Goal: Task Accomplishment & Management: Manage account settings

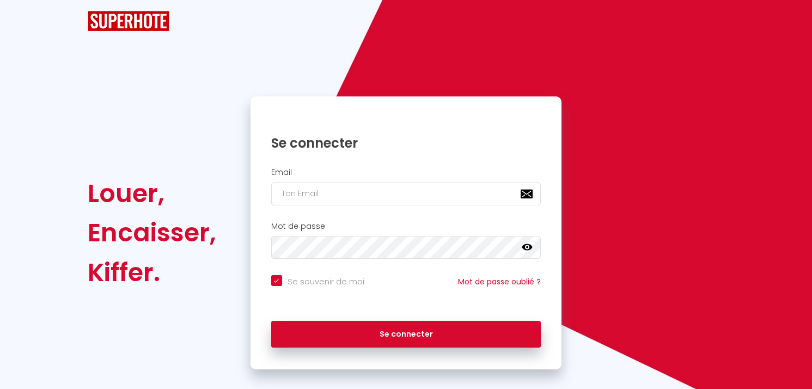
checkbox input "true"
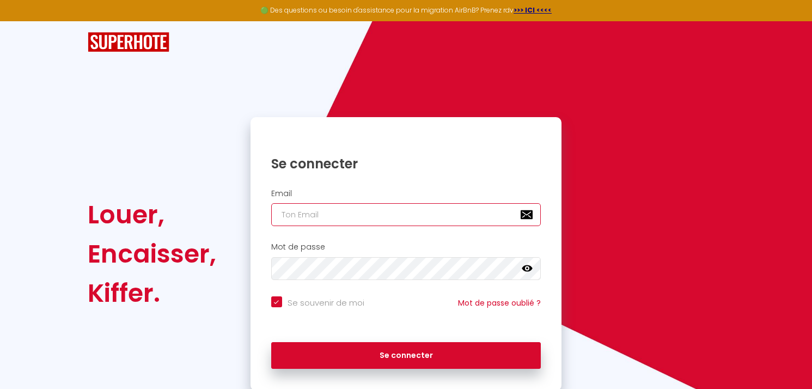
click at [386, 219] on input "email" at bounding box center [406, 214] width 270 height 23
type input "[PERSON_NAME][EMAIL_ADDRESS][DOMAIN_NAME]"
checkbox input "true"
click at [364, 216] on input "[PERSON_NAME][EMAIL_ADDRESS][DOMAIN_NAME]" at bounding box center [406, 214] width 270 height 23
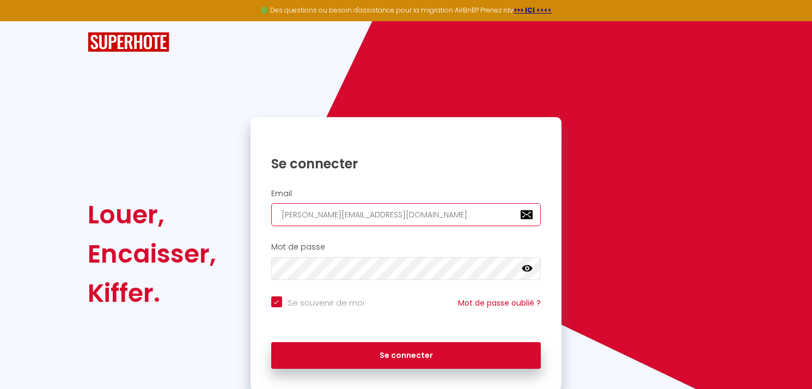
click at [364, 216] on input "[PERSON_NAME][EMAIL_ADDRESS][DOMAIN_NAME]" at bounding box center [406, 214] width 270 height 23
type input "c"
checkbox input "true"
type input "ce"
checkbox input "true"
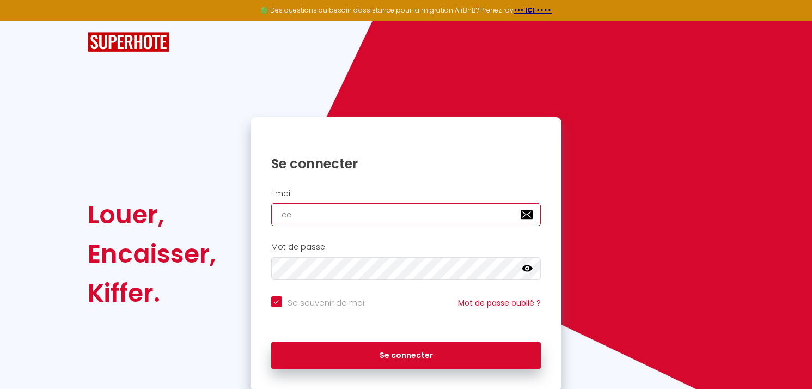
type input "cel"
checkbox input "true"
type input "celi"
checkbox input "true"
type input "celin"
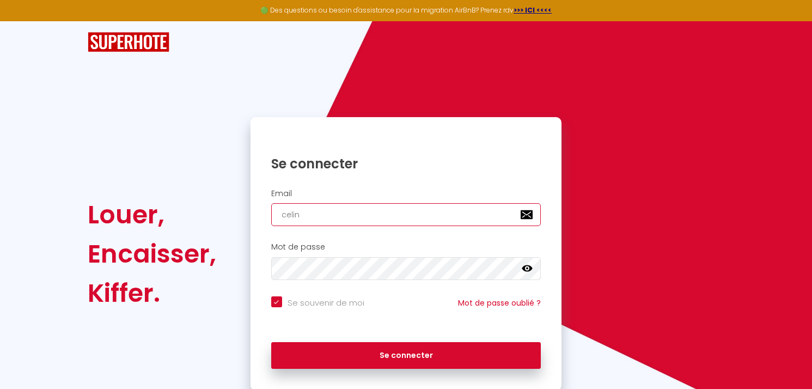
checkbox input "true"
type input "celine"
checkbox input "true"
type input "celine."
checkbox input "true"
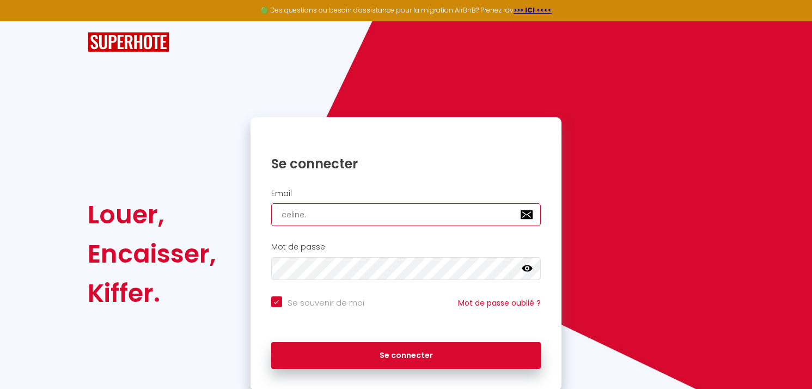
type input "celine.b"
checkbox input "true"
type input "celine.bl"
checkbox input "true"
type input "celine.blc"
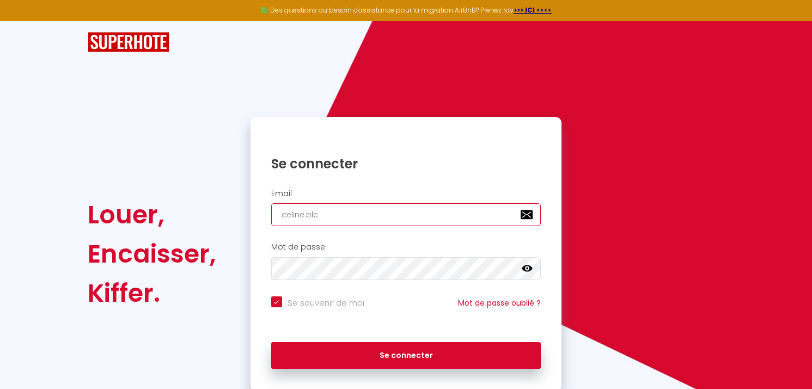
checkbox input "true"
type input "celine.blcd"
checkbox input "true"
type input "celine.blcd@"
checkbox input "true"
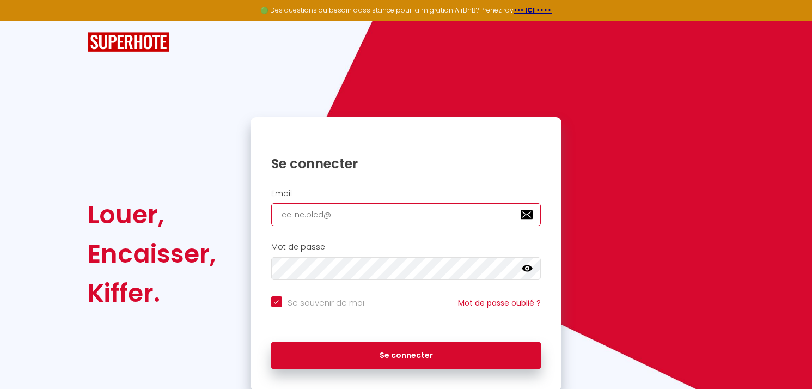
type input "celine.blcd@g"
checkbox input "true"
type input "celine.blcd@gm"
checkbox input "true"
type input "celine.blcd@gma"
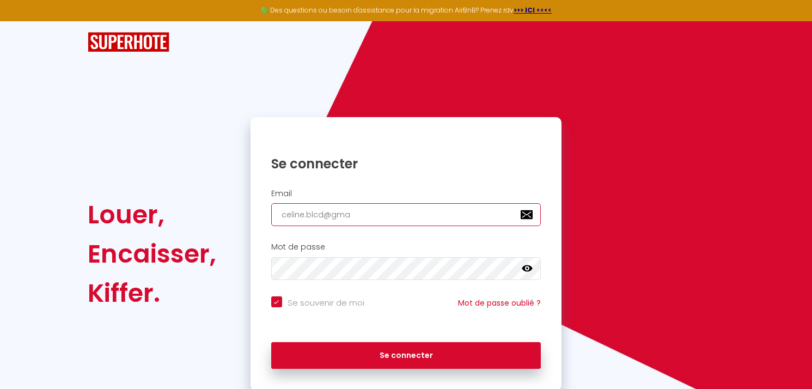
checkbox input "true"
type input "celine.blcd@gmai"
checkbox input "true"
type input "[EMAIL_ADDRESS]"
checkbox input "true"
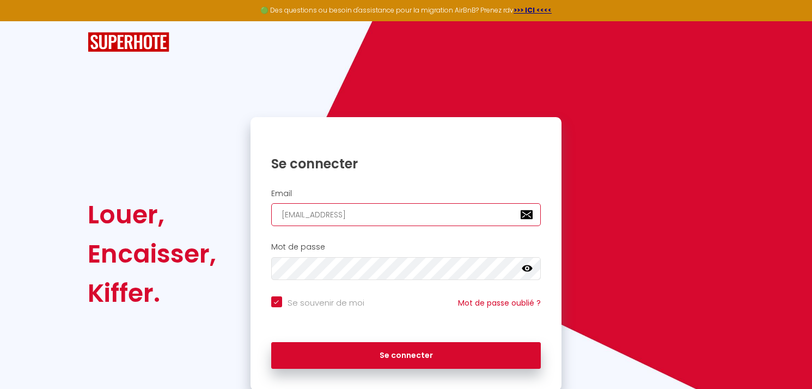
type input "[EMAIL_ADDRESS]."
checkbox input "true"
type input "celine.blcd@gmail.c"
checkbox input "true"
type input "[EMAIL_ADDRESS][DOMAIN_NAME]"
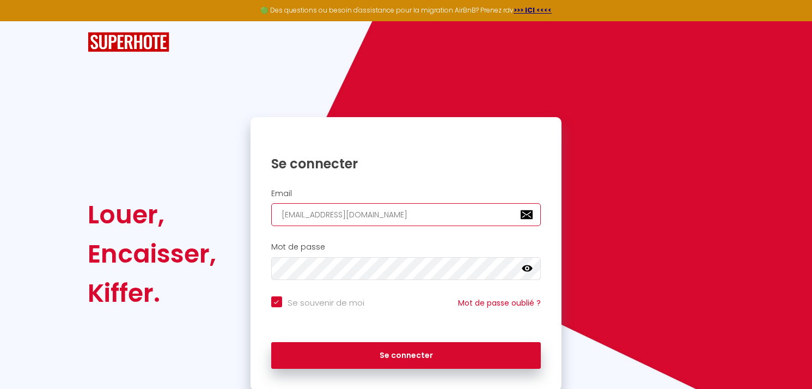
checkbox input "true"
type input "[EMAIL_ADDRESS][DOMAIN_NAME]"
checkbox input "true"
type input "[EMAIL_ADDRESS][DOMAIN_NAME]"
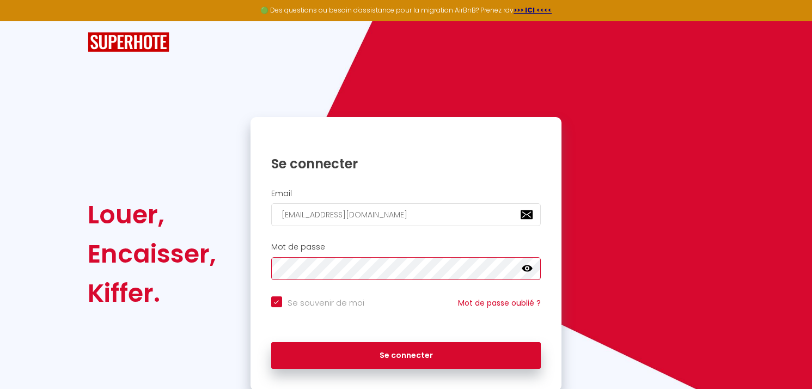
click at [271, 342] on button "Se connecter" at bounding box center [406, 355] width 270 height 27
checkbox input "true"
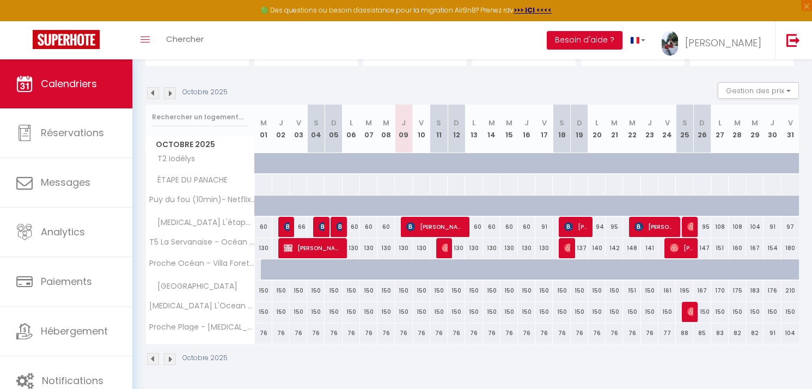
scroll to position [142, 0]
click at [151, 93] on img at bounding box center [153, 93] width 12 height 12
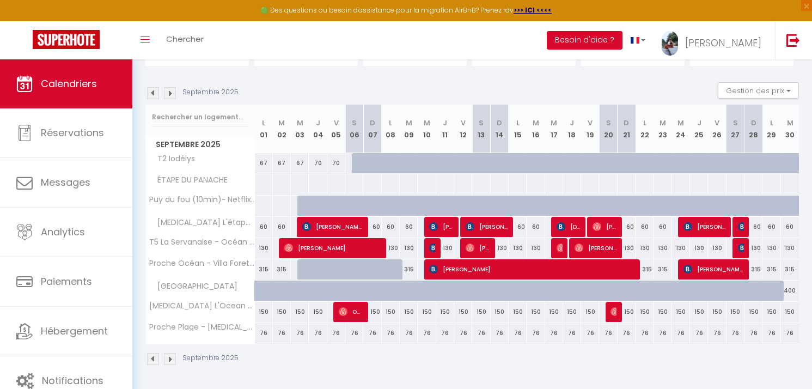
click at [151, 93] on img at bounding box center [153, 93] width 12 height 12
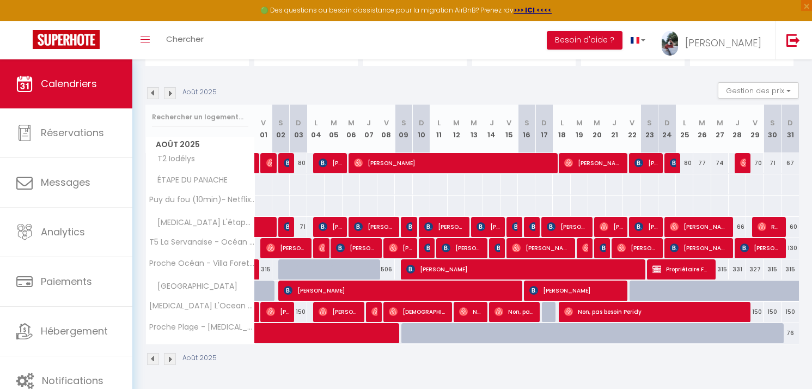
click at [177, 96] on div "Août 2025" at bounding box center [182, 93] width 75 height 12
click at [170, 94] on img at bounding box center [170, 93] width 12 height 12
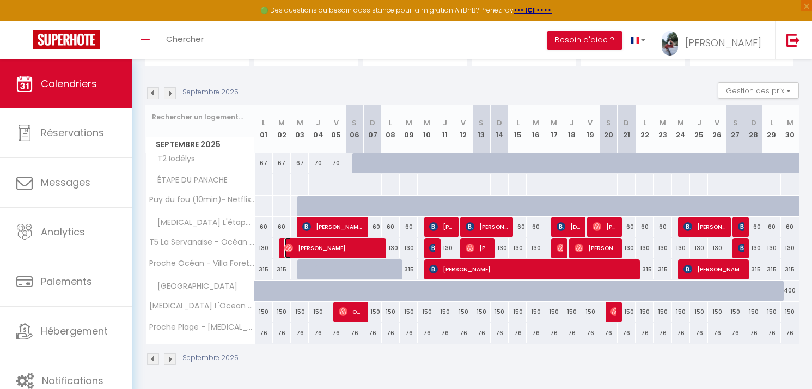
click at [324, 249] on span "[PERSON_NAME]" at bounding box center [332, 247] width 96 height 21
select select "OK"
select select "1"
select select "0"
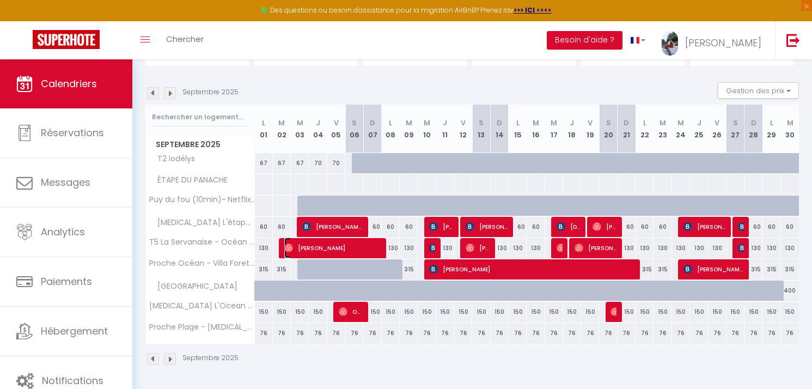
select select "1"
select select
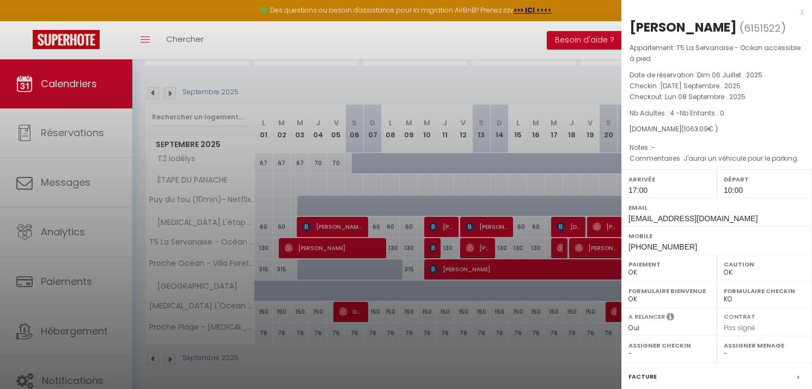
drag, startPoint x: 742, startPoint y: 28, endPoint x: 630, endPoint y: 28, distance: 112.2
click at [630, 28] on div "[PERSON_NAME]" at bounding box center [682, 27] width 107 height 17
copy div "[PERSON_NAME]"
click at [554, 79] on div at bounding box center [406, 194] width 812 height 389
checkbox input "false"
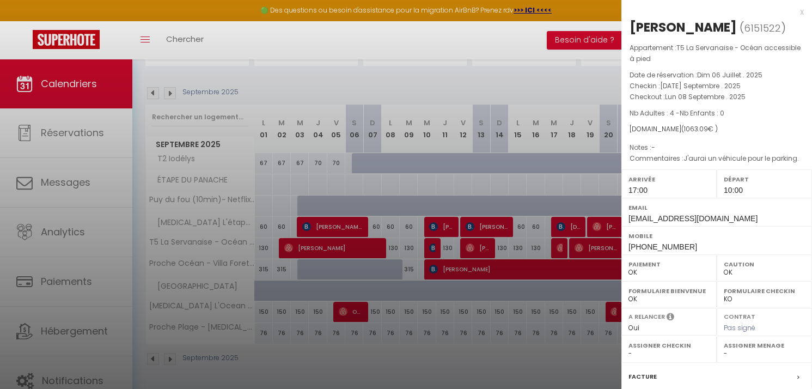
checkbox input "false"
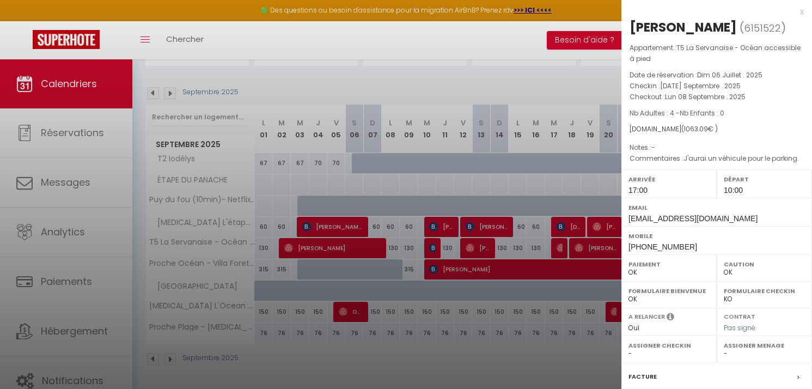
checkbox input "false"
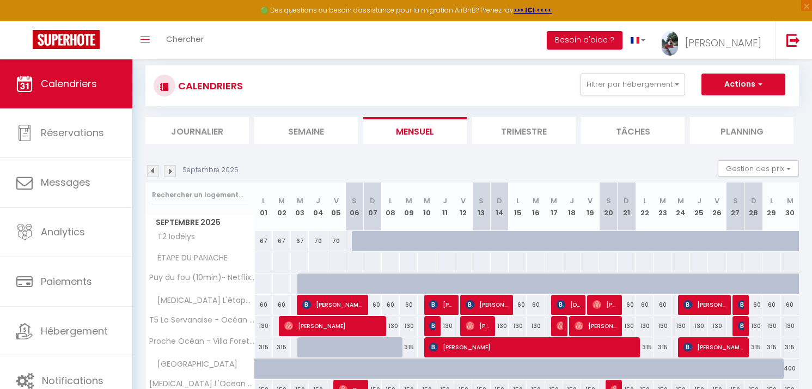
scroll to position [65, 0]
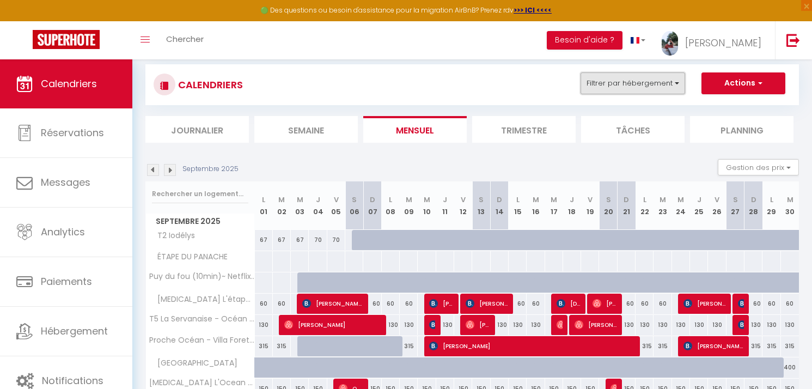
click at [642, 90] on button "Filtrer par hébergement" at bounding box center [632, 83] width 105 height 22
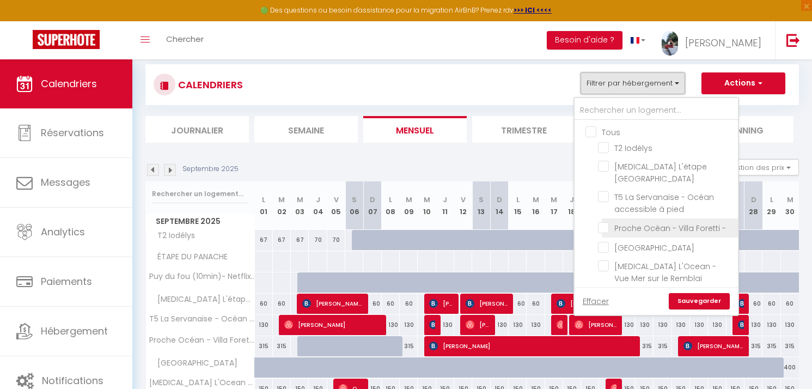
scroll to position [10, 0]
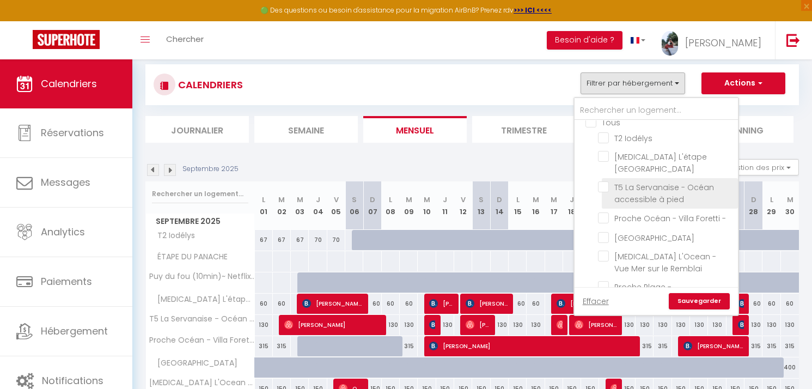
click at [607, 181] on input "T5 La Servanaise - Océan accessible à pied" at bounding box center [666, 186] width 136 height 11
checkbox input "true"
checkbox input "false"
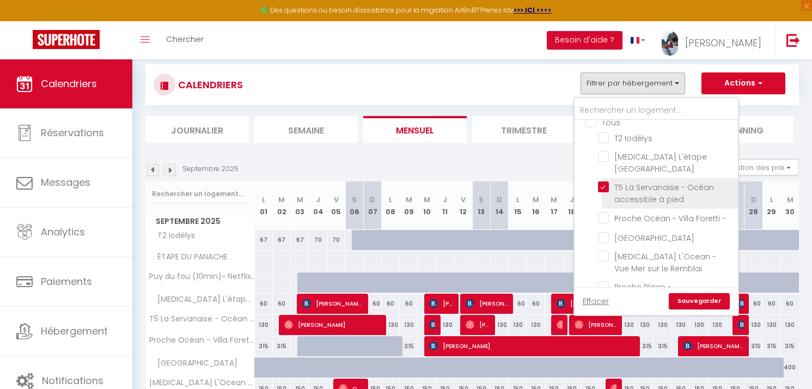
checkbox input "false"
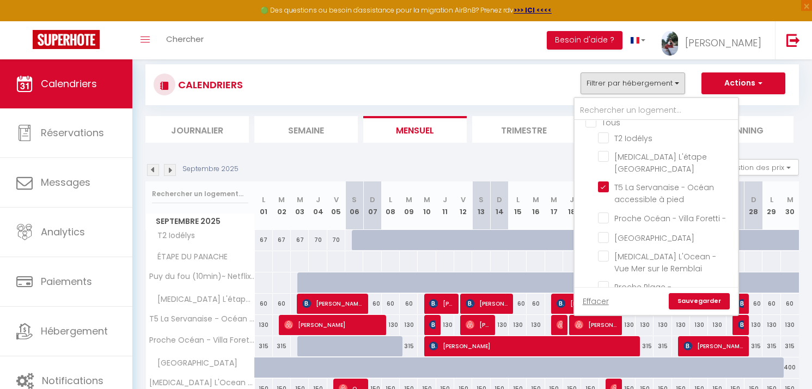
click at [696, 301] on link "Sauvegarder" at bounding box center [699, 301] width 61 height 16
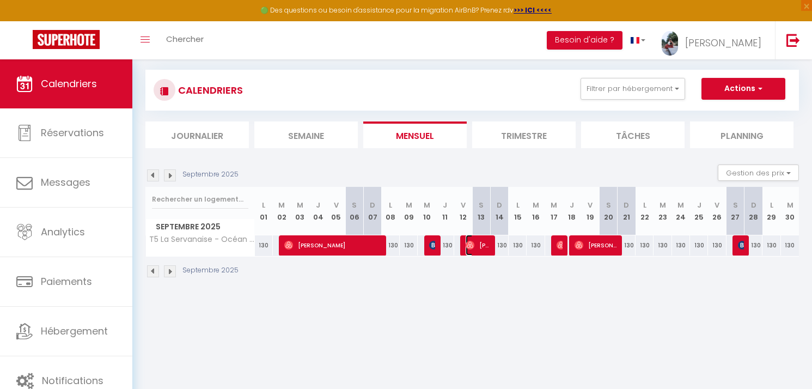
click at [475, 251] on span "[PERSON_NAME]" at bounding box center [478, 245] width 24 height 21
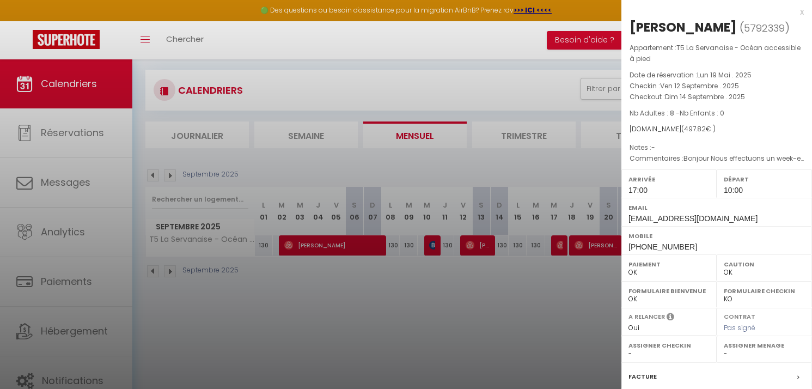
drag, startPoint x: 738, startPoint y: 30, endPoint x: 633, endPoint y: 22, distance: 106.0
click at [633, 22] on h2 "[PERSON_NAME] ( 5792339 )" at bounding box center [716, 28] width 174 height 19
copy div "[PERSON_NAME]"
click at [497, 320] on div at bounding box center [406, 194] width 812 height 389
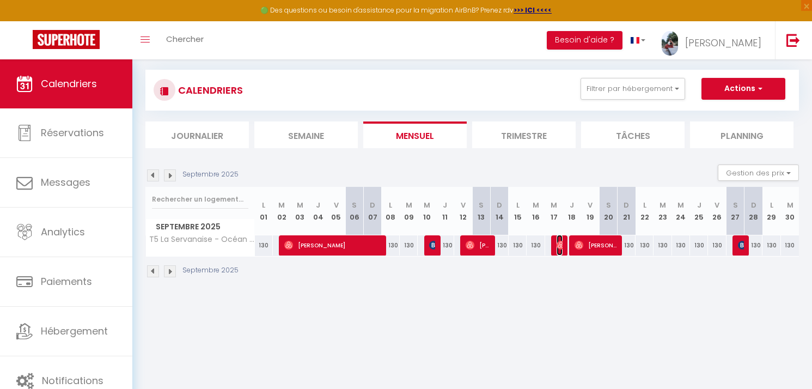
click at [561, 247] on img at bounding box center [560, 245] width 9 height 9
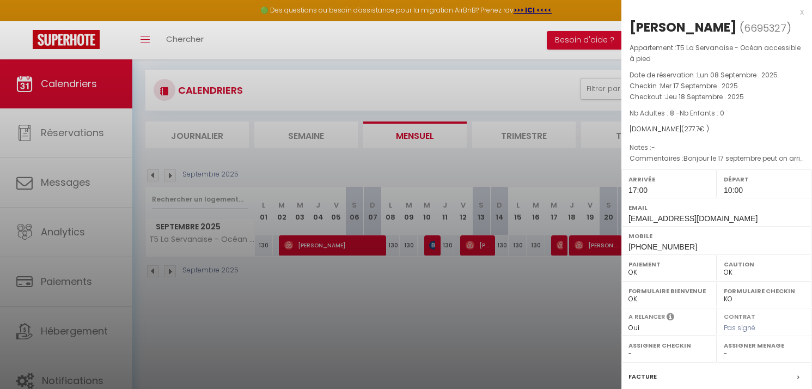
drag, startPoint x: 731, startPoint y: 28, endPoint x: 632, endPoint y: 27, distance: 98.6
click at [632, 27] on h2 "[PERSON_NAME] ( 6695327 )" at bounding box center [716, 28] width 174 height 19
copy div "[PERSON_NAME]"
click at [510, 308] on div at bounding box center [406, 194] width 812 height 389
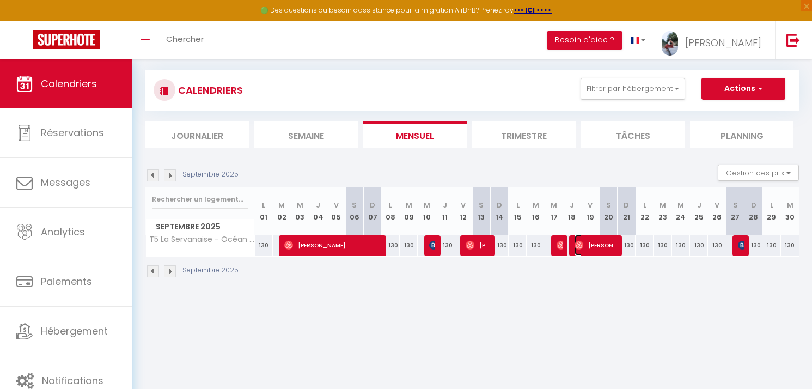
click at [584, 244] on span "[PERSON_NAME]" at bounding box center [595, 245] width 42 height 21
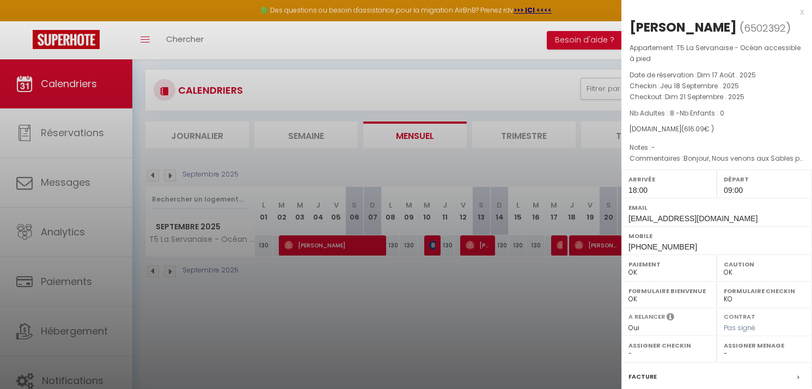
drag, startPoint x: 721, startPoint y: 30, endPoint x: 631, endPoint y: 29, distance: 90.4
click at [631, 29] on h2 "[PERSON_NAME] ( 6502392 )" at bounding box center [716, 28] width 174 height 19
copy div "[PERSON_NAME]"
click at [479, 297] on div at bounding box center [406, 194] width 812 height 389
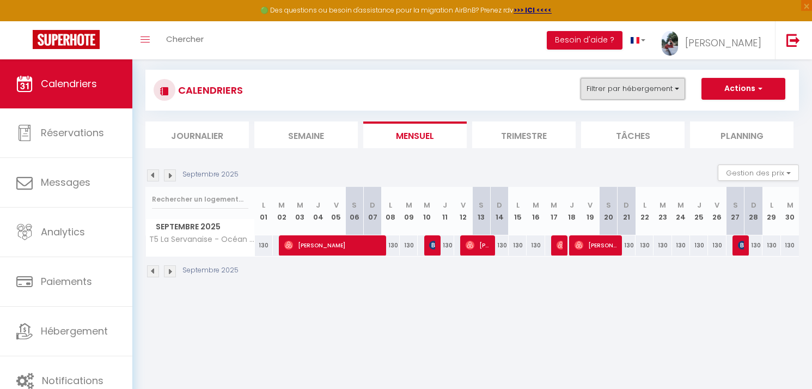
click at [647, 80] on button "Filtrer par hébergement" at bounding box center [632, 89] width 105 height 22
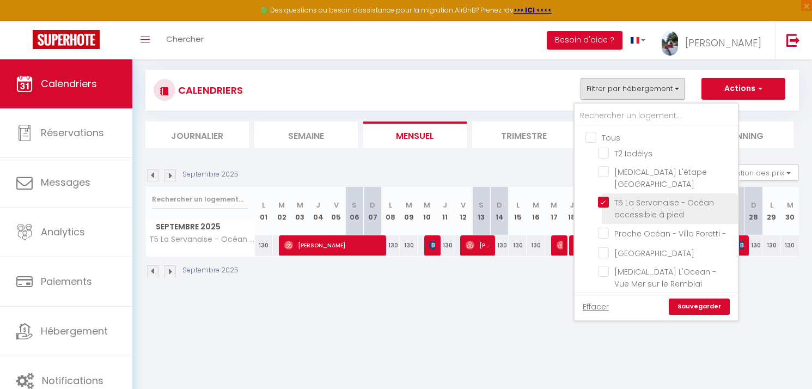
click at [608, 197] on input "T5 La Servanaise - Océan accessible à pied" at bounding box center [666, 202] width 136 height 11
checkbox input "false"
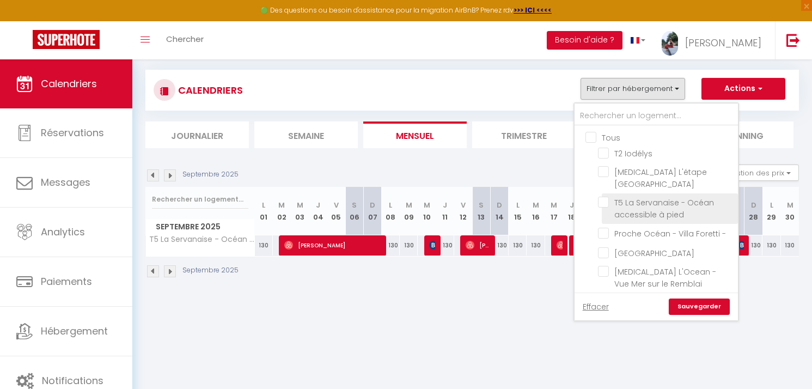
checkbox input "false"
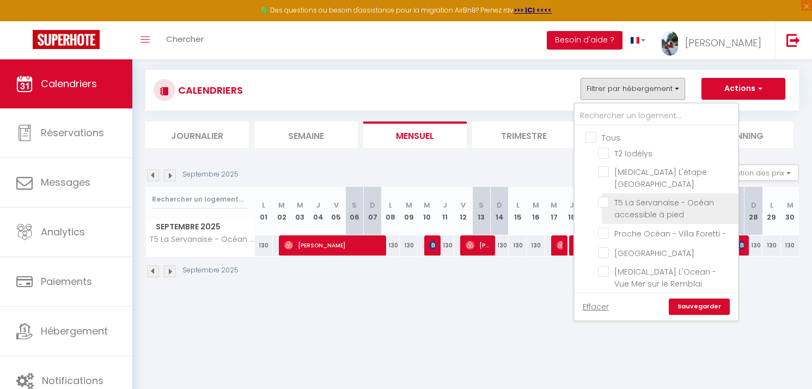
scroll to position [22, 0]
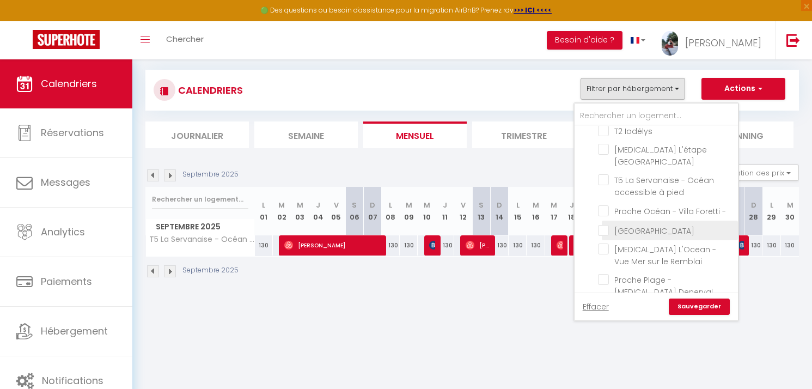
click at [604, 224] on input "[GEOGRAPHIC_DATA]" at bounding box center [666, 229] width 136 height 11
checkbox input "true"
checkbox input "false"
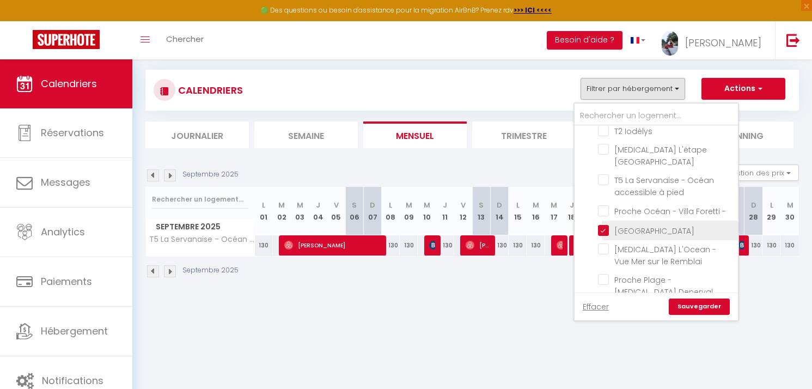
checkbox input "false"
click at [699, 305] on link "Sauvegarder" at bounding box center [699, 306] width 61 height 16
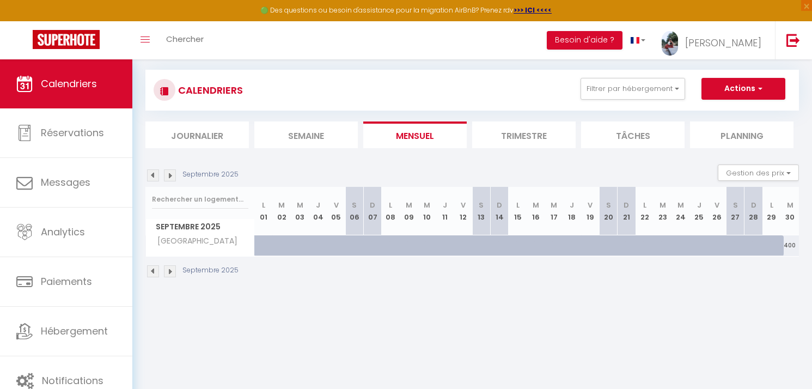
click at [151, 177] on img at bounding box center [153, 175] width 12 height 12
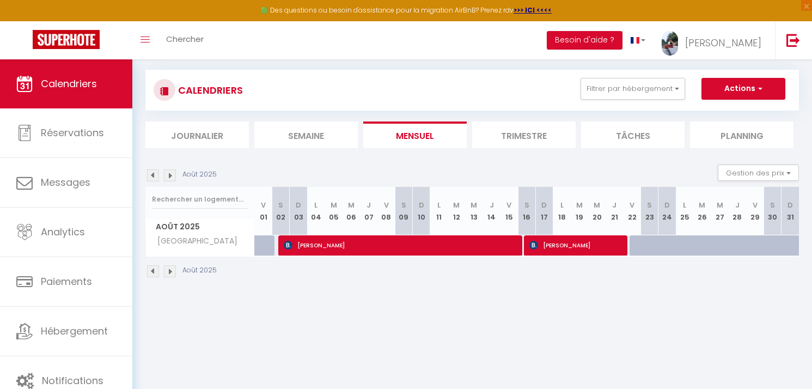
click at [151, 177] on img at bounding box center [153, 175] width 12 height 12
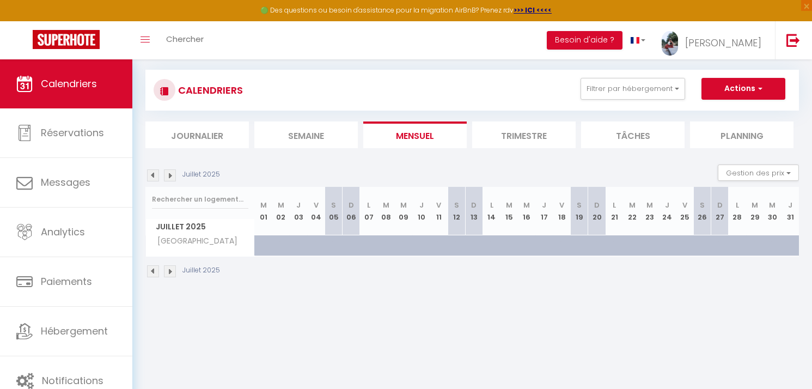
click at [151, 177] on img at bounding box center [153, 175] width 12 height 12
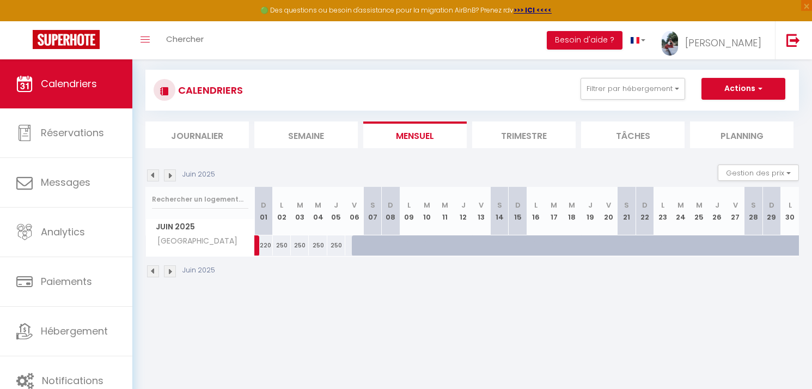
click at [151, 177] on img at bounding box center [153, 175] width 12 height 12
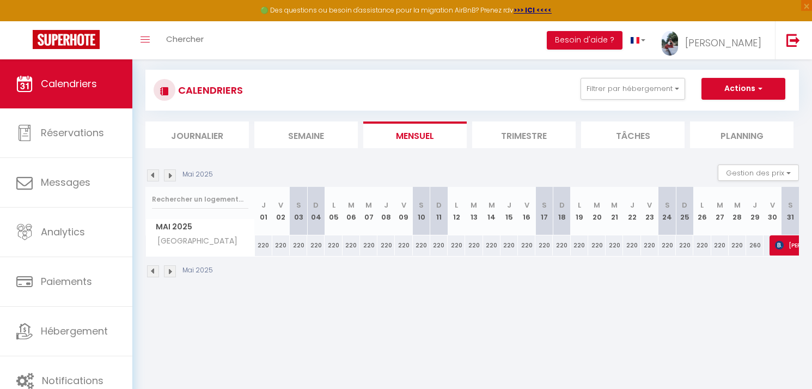
click at [169, 176] on img at bounding box center [170, 175] width 12 height 12
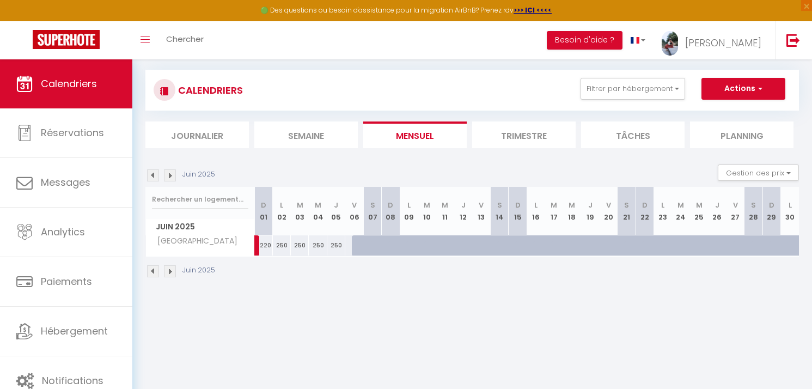
click at [169, 176] on img at bounding box center [170, 175] width 12 height 12
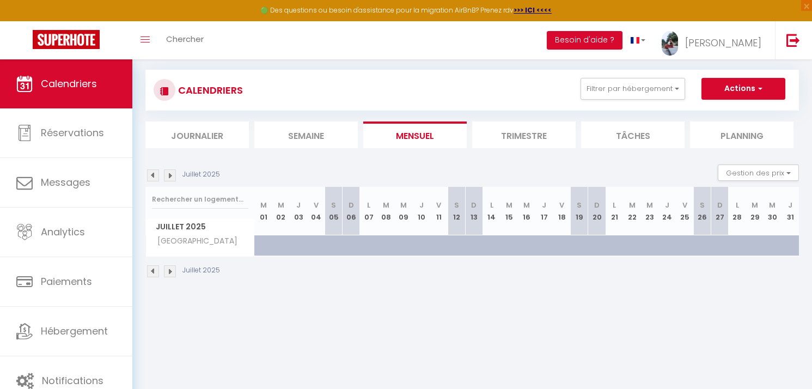
click at [169, 176] on img at bounding box center [170, 175] width 12 height 12
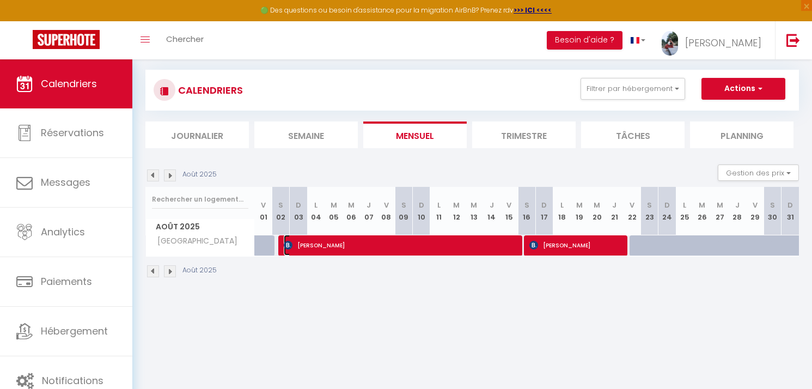
click at [306, 248] on span "[PERSON_NAME]" at bounding box center [400, 245] width 233 height 21
select select "KO"
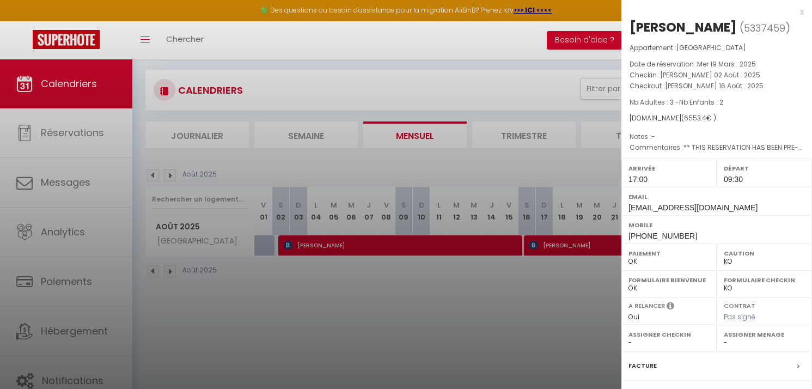
click at [314, 284] on div at bounding box center [406, 194] width 812 height 389
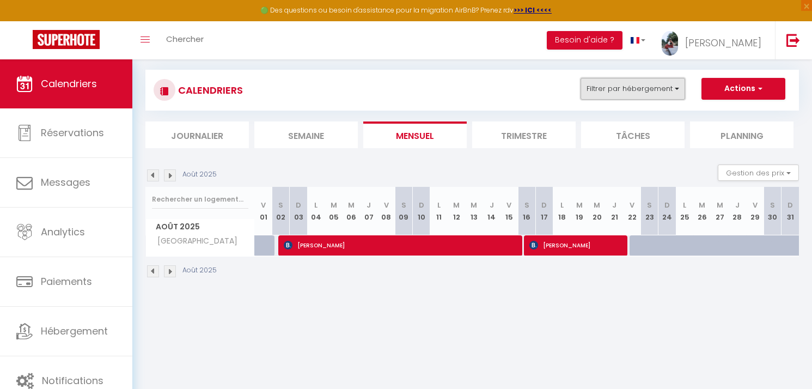
click at [621, 89] on button "Filtrer par hébergement" at bounding box center [632, 89] width 105 height 22
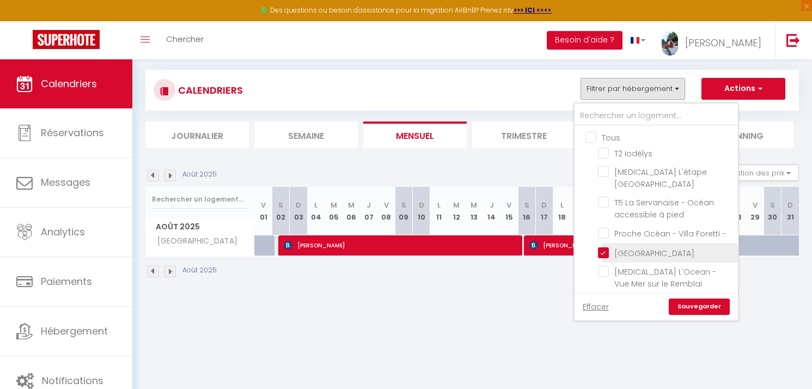
click at [609, 247] on label "[GEOGRAPHIC_DATA]" at bounding box center [651, 253] width 85 height 12
click at [606, 246] on input "[GEOGRAPHIC_DATA]" at bounding box center [666, 251] width 136 height 11
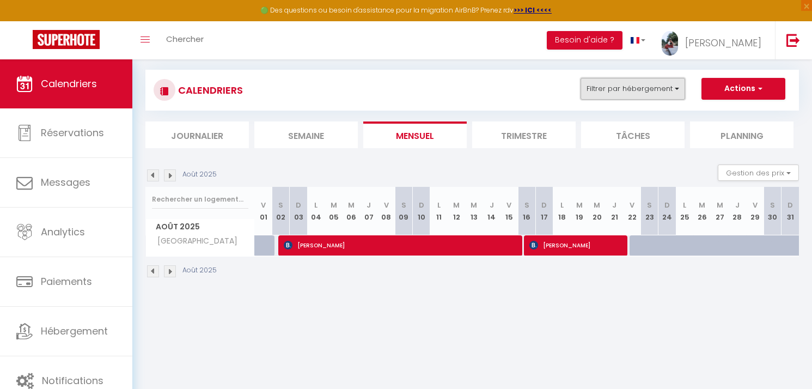
click at [657, 86] on button "Filtrer par hébergement" at bounding box center [632, 89] width 105 height 22
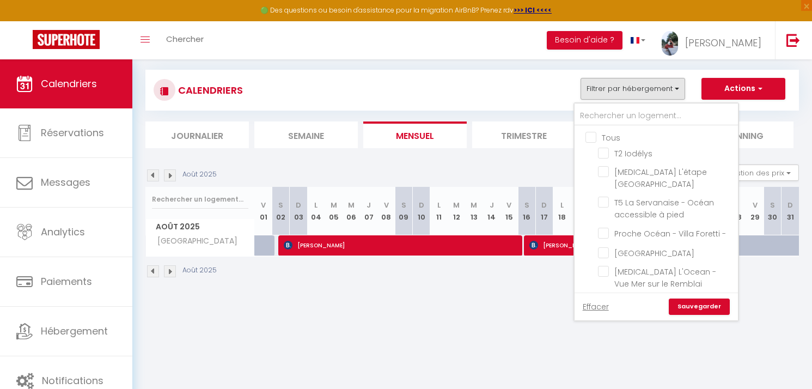
click at [704, 305] on link "Sauvegarder" at bounding box center [699, 306] width 61 height 16
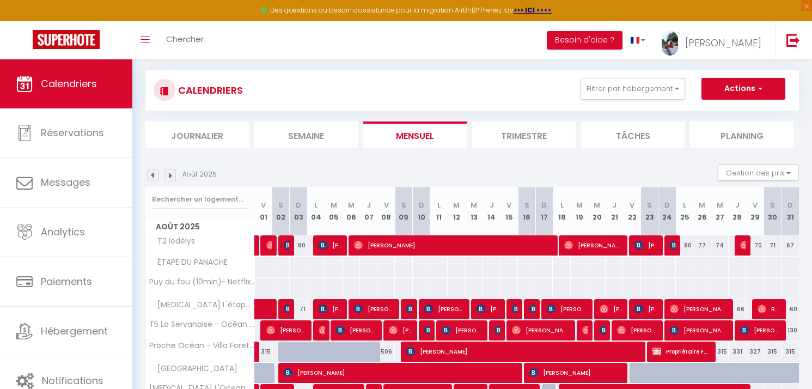
scroll to position [142, 0]
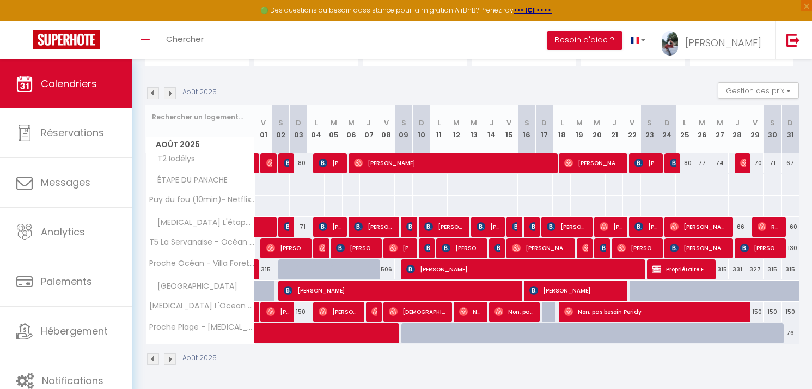
click at [170, 95] on img at bounding box center [170, 93] width 12 height 12
